Goal: Transaction & Acquisition: Purchase product/service

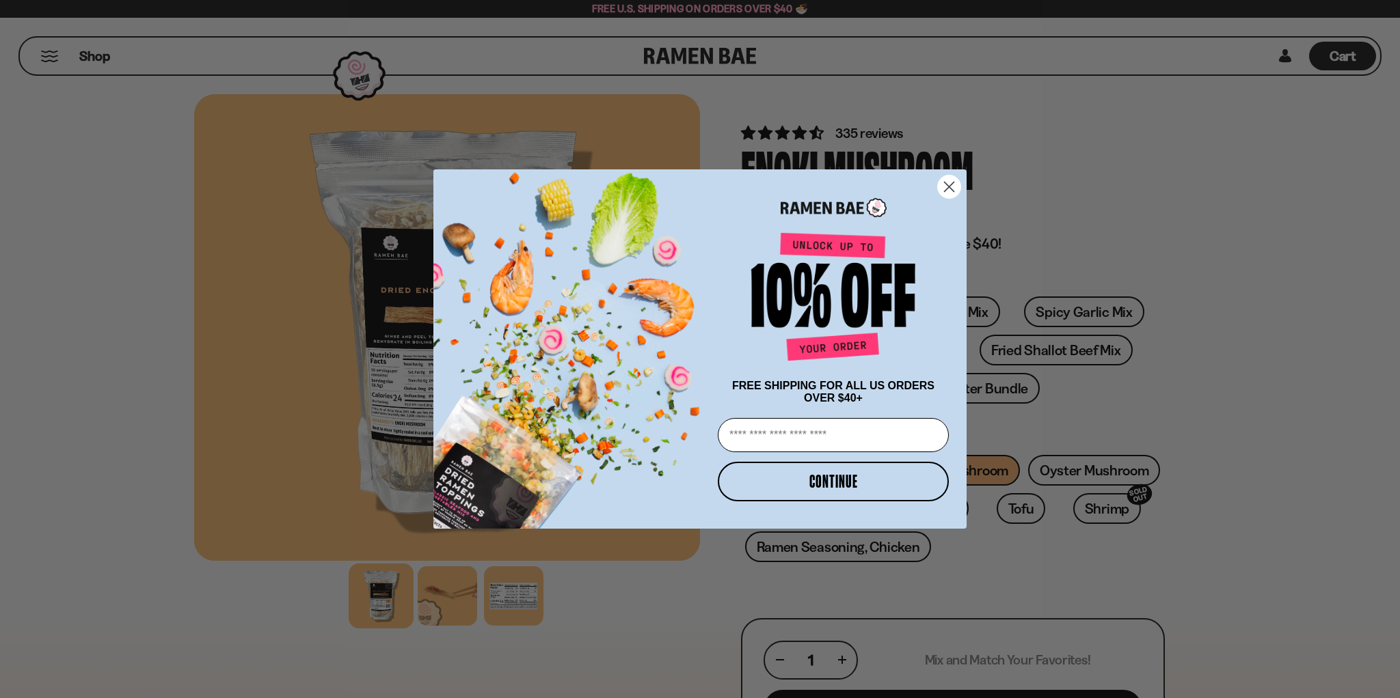
click at [953, 184] on circle "Close dialog" at bounding box center [949, 187] width 23 height 23
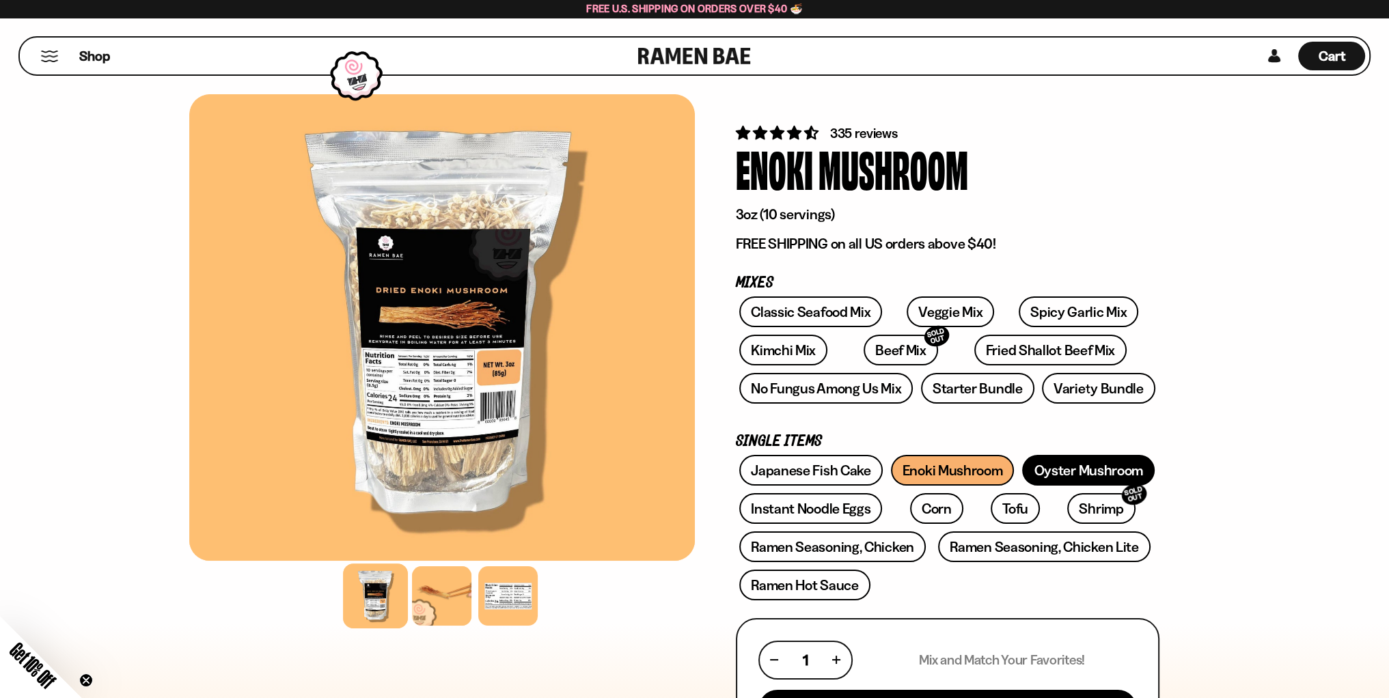
click at [1048, 476] on link "Oyster Mushroom" at bounding box center [1088, 470] width 133 height 31
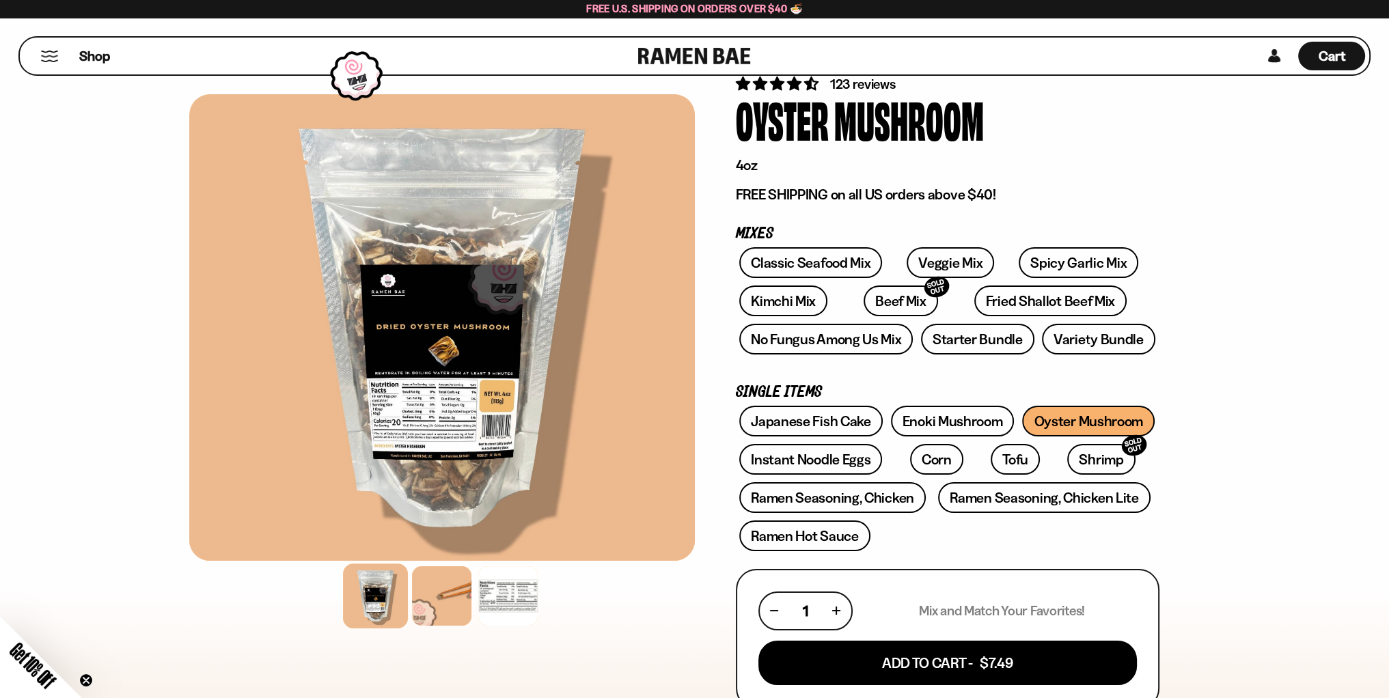
scroll to position [68, 0]
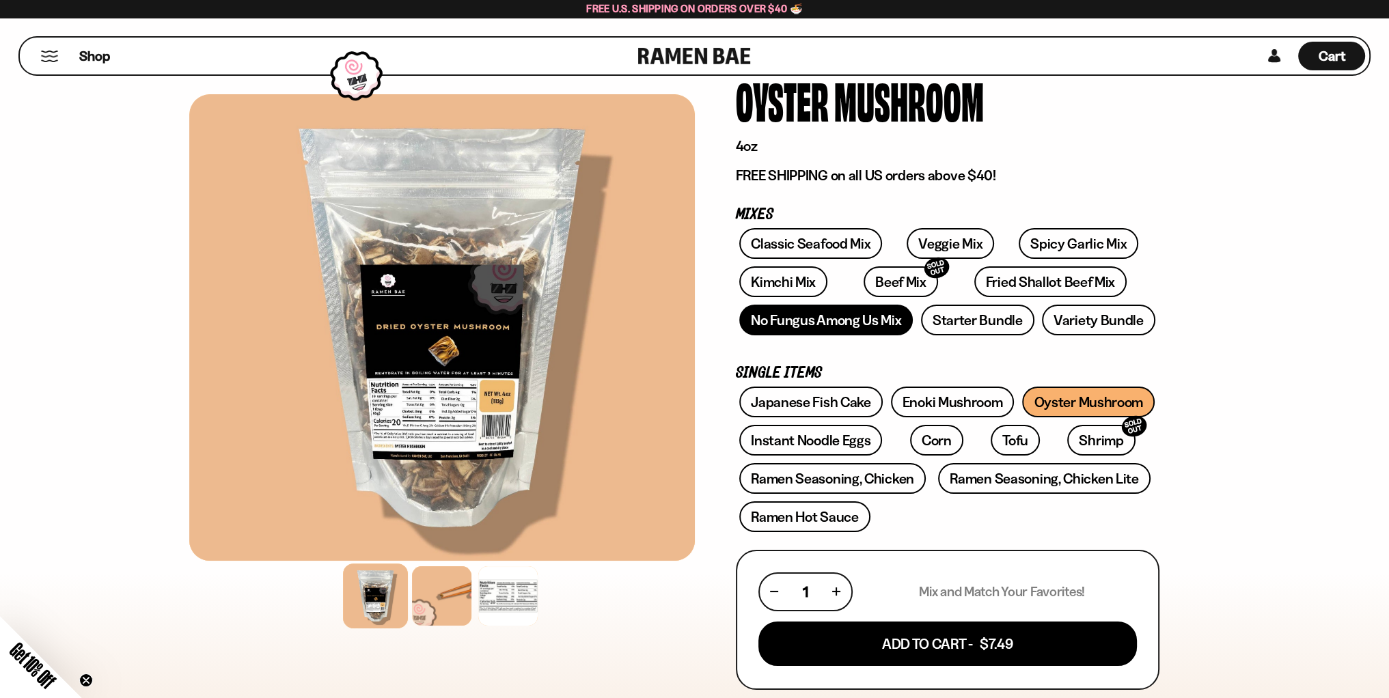
click at [833, 331] on link "No Fungus Among Us Mix" at bounding box center [826, 320] width 174 height 31
